Goal: Task Accomplishment & Management: Use online tool/utility

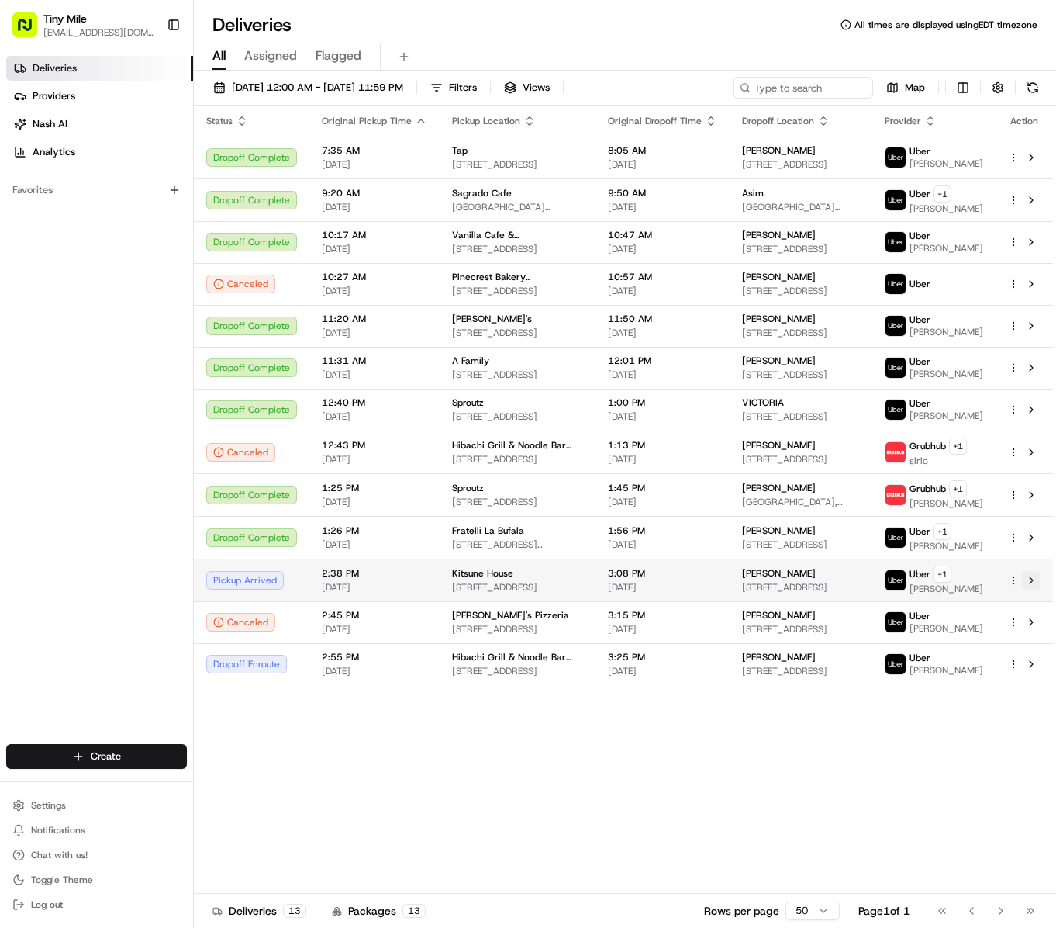
click at [1030, 589] on button at bounding box center [1031, 580] width 19 height 19
click at [715, 807] on div "Status Original Pickup Time Pickup Location Original Dropoff Time Dropoff Locat…" at bounding box center [623, 499] width 859 height 788
click at [1041, 589] on td at bounding box center [1024, 579] width 57 height 43
click at [1036, 588] on button at bounding box center [1031, 580] width 19 height 19
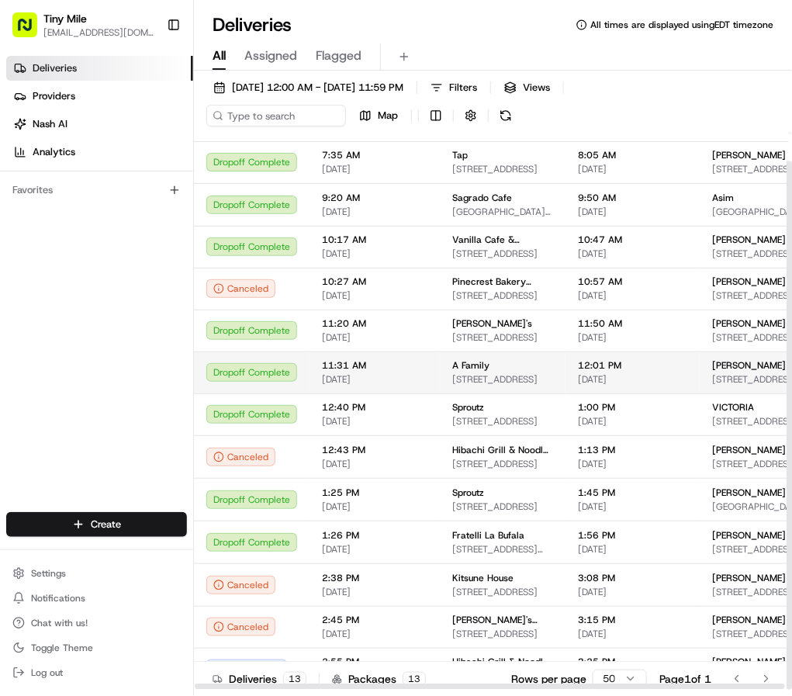
scroll to position [29, 0]
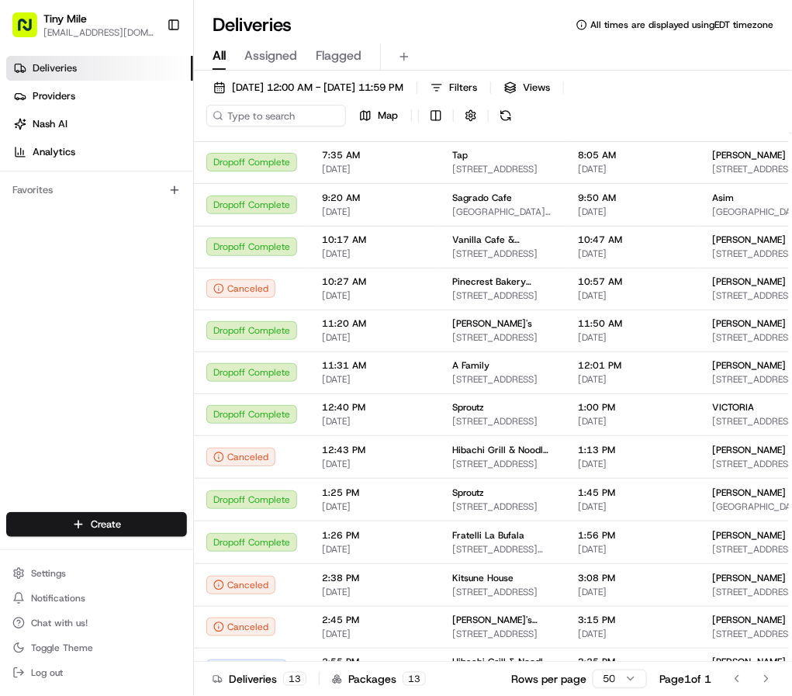
click at [128, 398] on div "Deliveries Providers [PERSON_NAME] Analytics Favorites" at bounding box center [96, 286] width 193 height 472
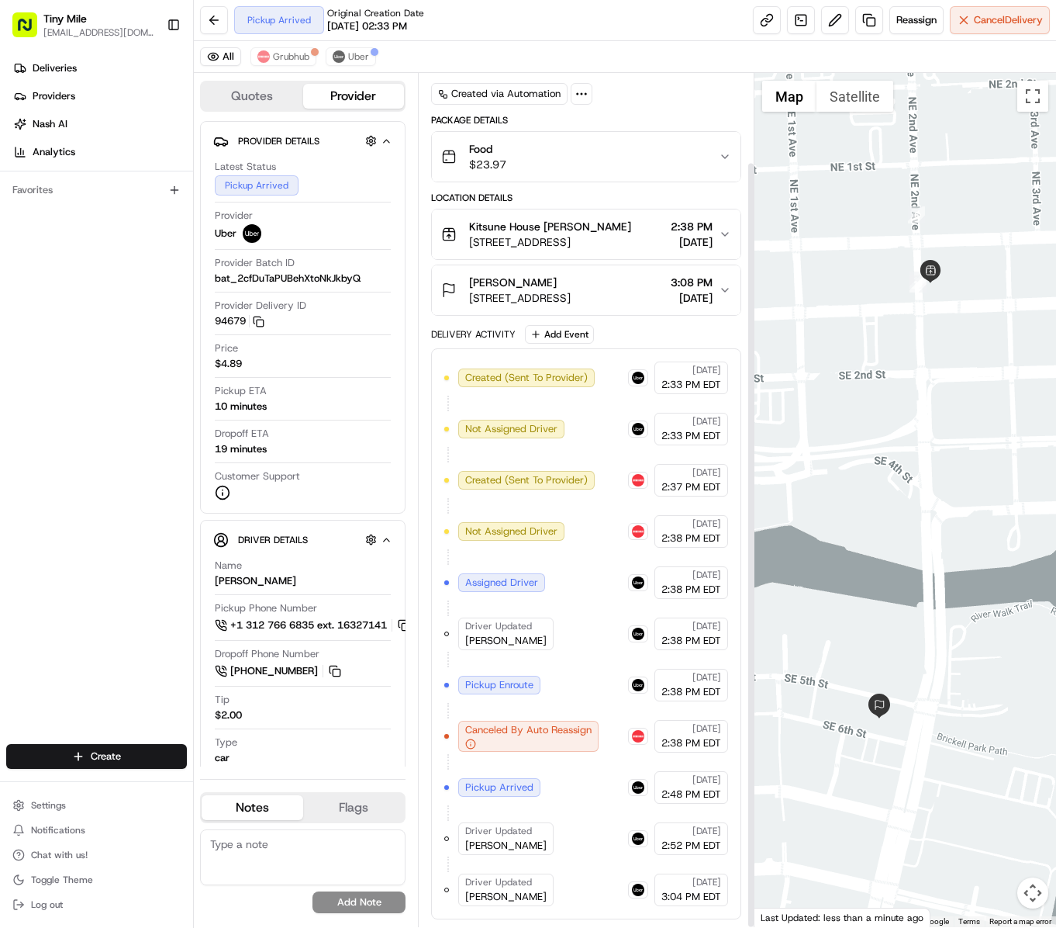
scroll to position [99, 0]
click at [99, 444] on div "Deliveries Providers [PERSON_NAME] Analytics Favorites" at bounding box center [96, 401] width 193 height 703
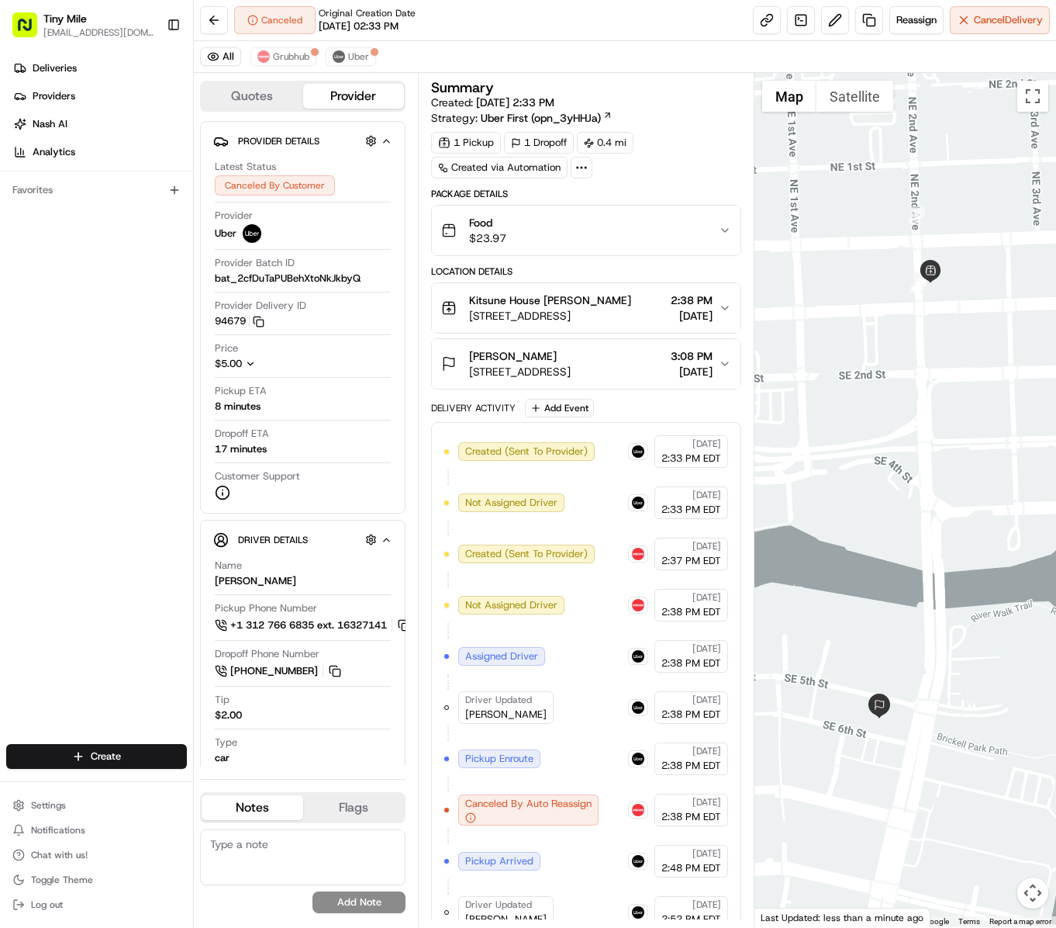
click at [866, 453] on div at bounding box center [906, 500] width 302 height 854
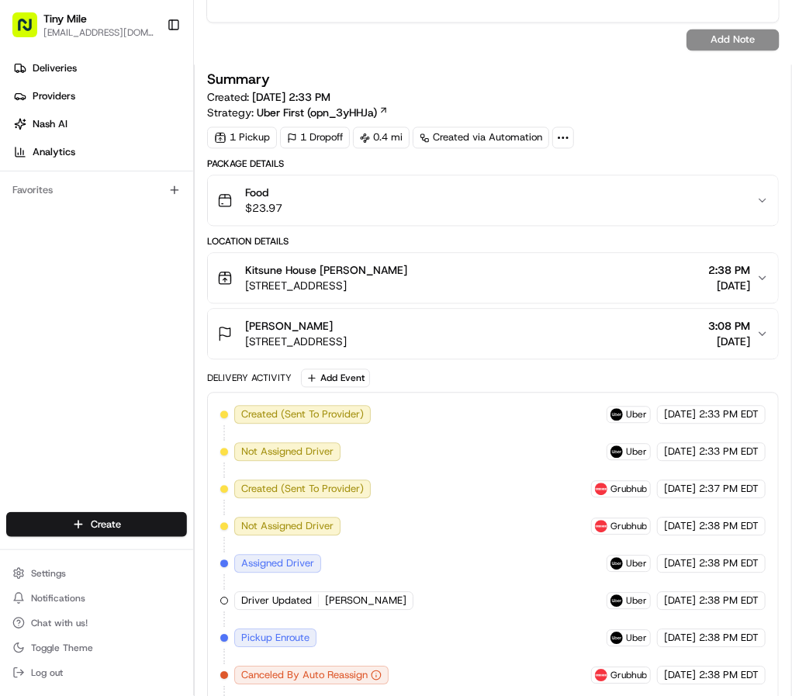
scroll to position [814, 0]
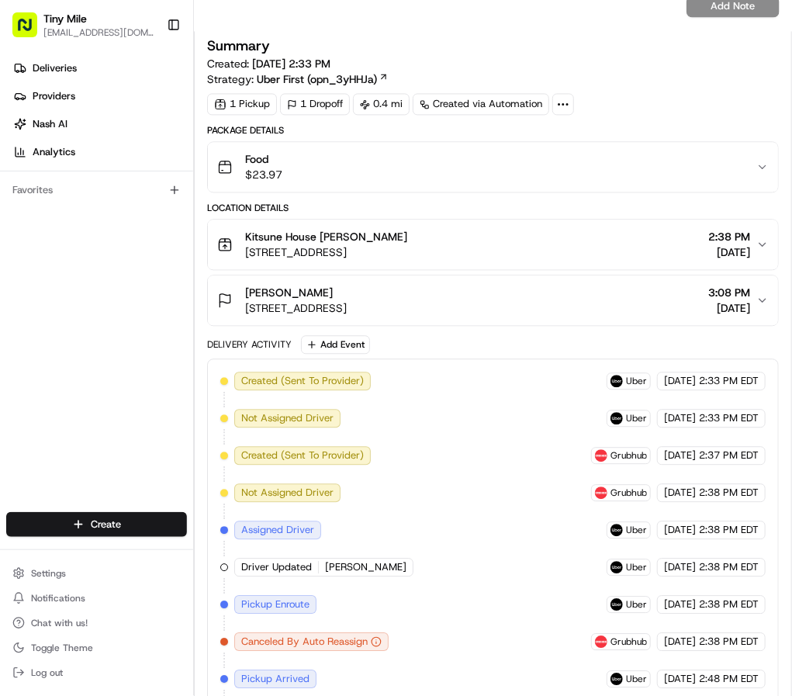
click at [277, 300] on span "[PERSON_NAME]" at bounding box center [289, 293] width 88 height 16
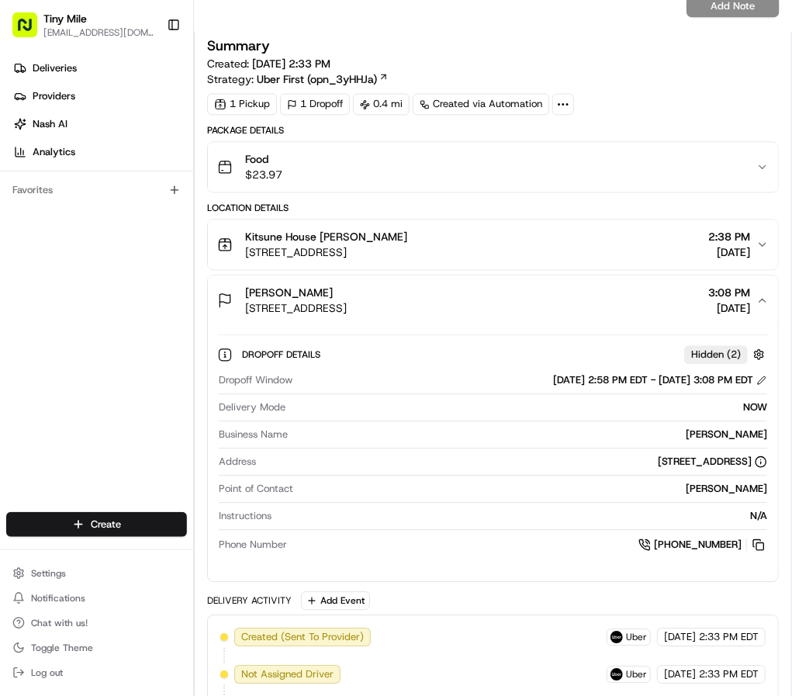
click at [372, 242] on span "Kitsune House [PERSON_NAME]" at bounding box center [326, 237] width 162 height 16
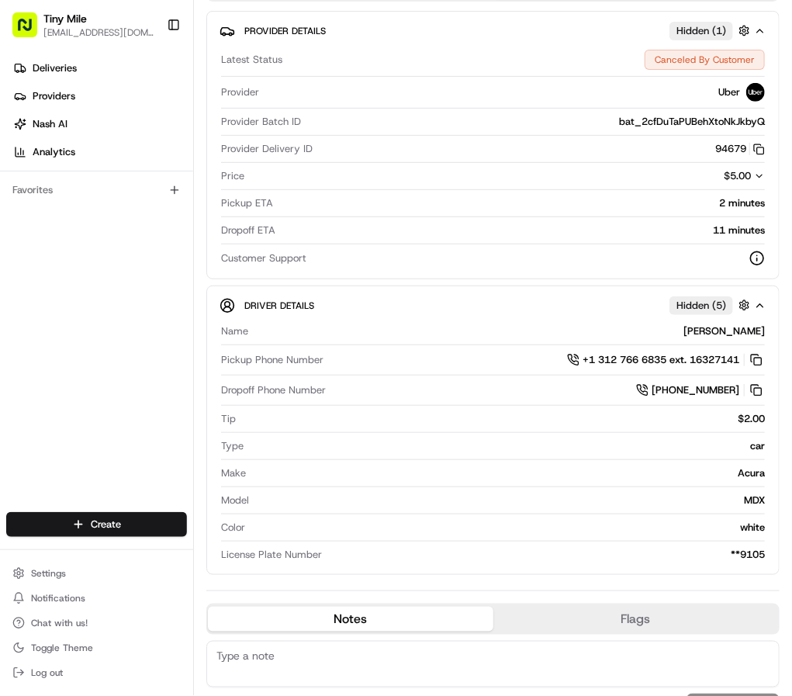
scroll to position [0, 0]
